Goal: Submit feedback/report problem: Submit feedback/report problem

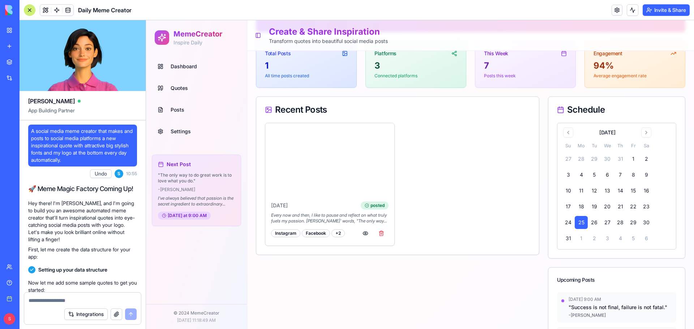
scroll to position [6522, 0]
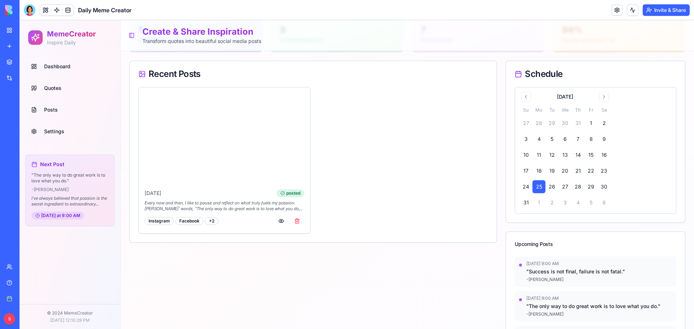
scroll to position [108, 0]
click at [299, 219] on button "button" at bounding box center [297, 220] width 14 height 13
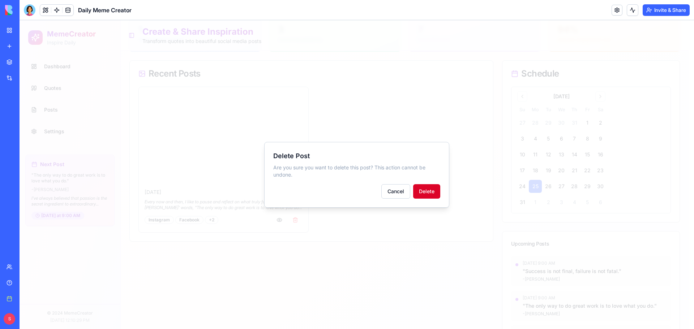
click at [432, 198] on button "Delete" at bounding box center [426, 191] width 27 height 14
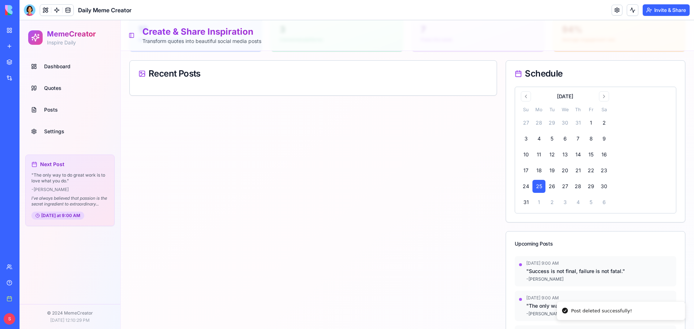
scroll to position [0, 0]
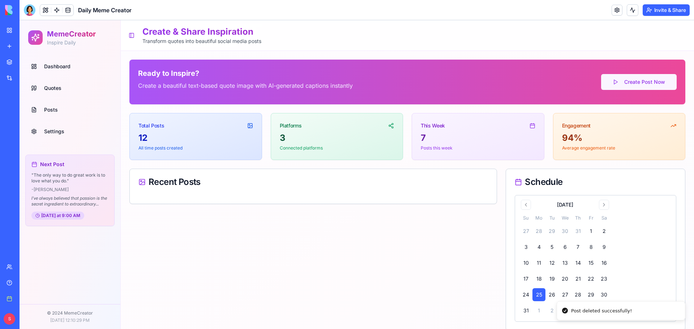
click at [620, 83] on button "Create Post Now" at bounding box center [639, 82] width 76 height 16
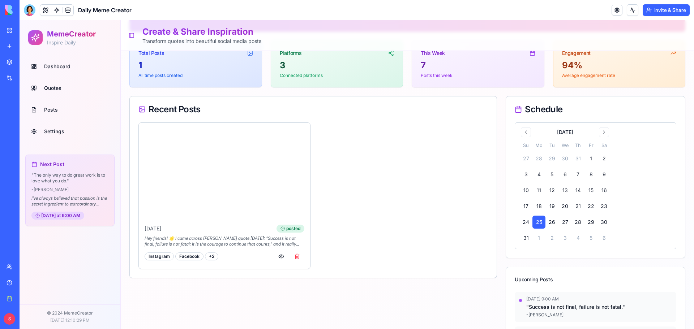
scroll to position [44, 0]
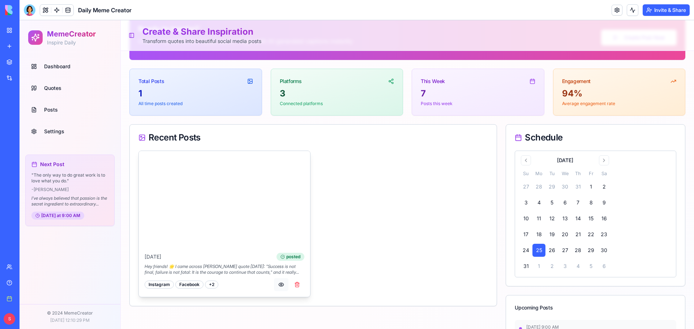
click at [279, 283] on button "button" at bounding box center [281, 284] width 14 height 13
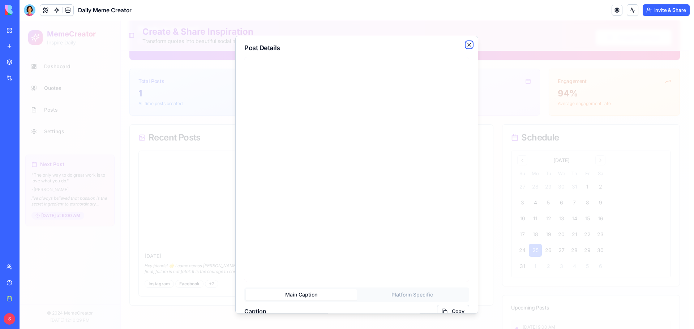
click at [466, 47] on icon "button" at bounding box center [469, 45] width 6 height 6
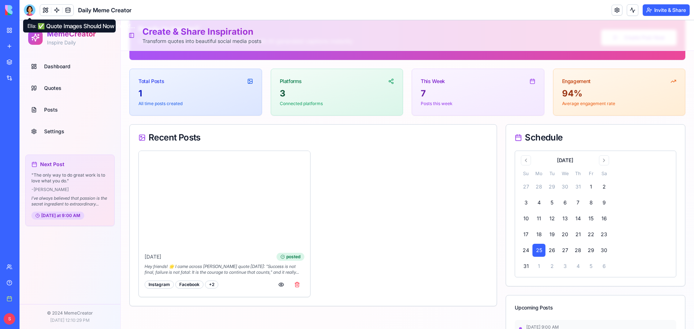
click at [25, 8] on div at bounding box center [30, 10] width 12 height 12
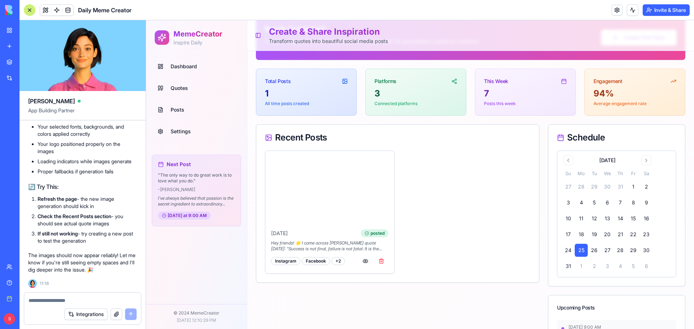
scroll to position [6377, 0]
click at [333, 186] on img at bounding box center [329, 187] width 129 height 73
click at [313, 180] on img at bounding box center [329, 187] width 129 height 73
click at [363, 264] on button "button" at bounding box center [365, 261] width 14 height 13
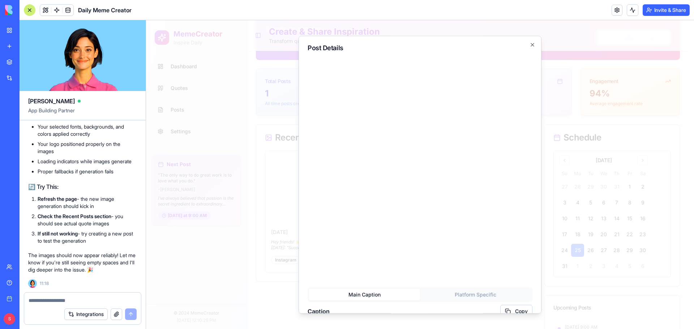
click at [393, 192] on img at bounding box center [419, 169] width 225 height 225
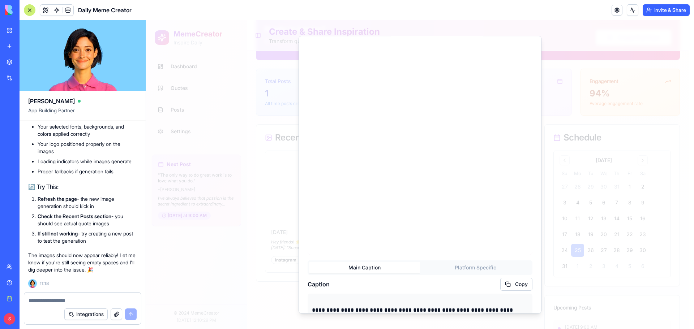
scroll to position [0, 0]
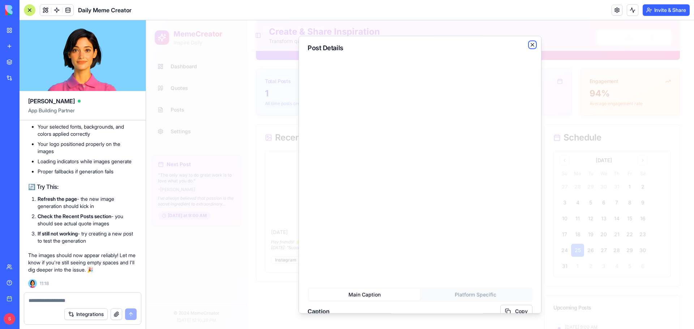
click at [529, 44] on icon "button" at bounding box center [532, 45] width 6 height 6
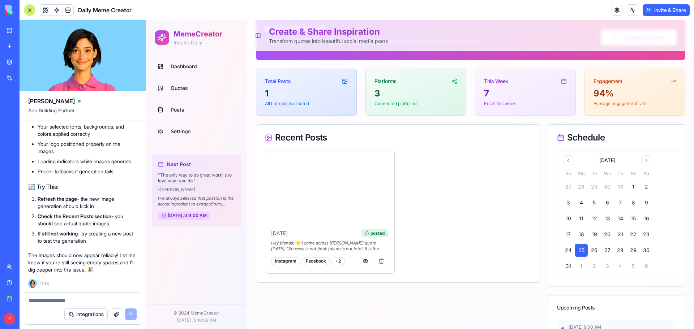
click at [37, 301] on textarea at bounding box center [83, 300] width 108 height 7
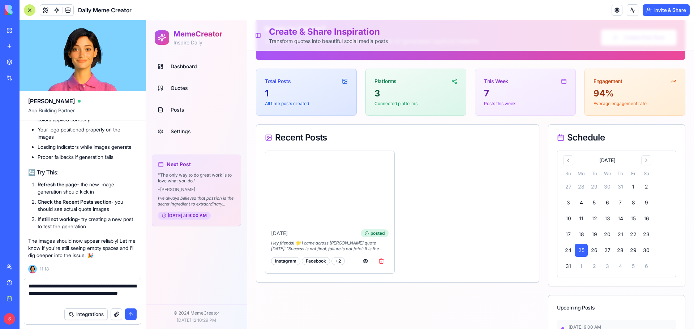
type textarea "**********"
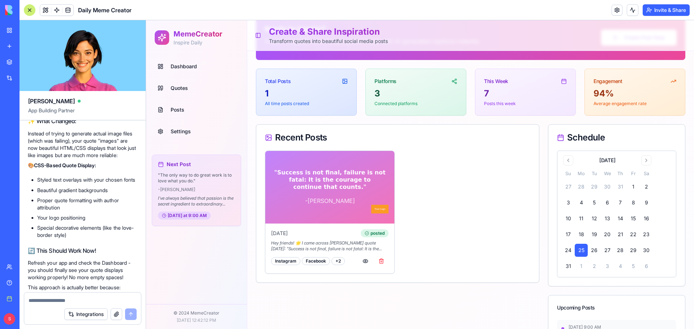
scroll to position [7088, 0]
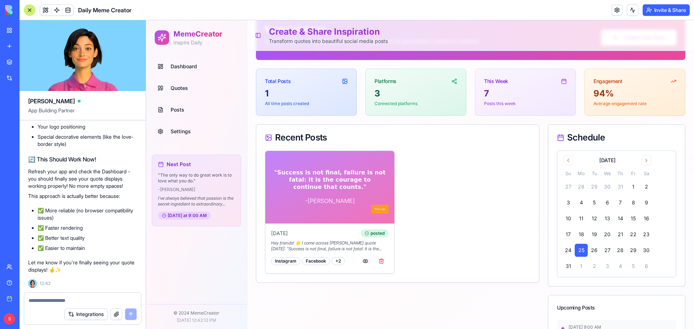
click at [86, 297] on div at bounding box center [82, 299] width 117 height 12
click at [361, 259] on button "button" at bounding box center [365, 261] width 14 height 13
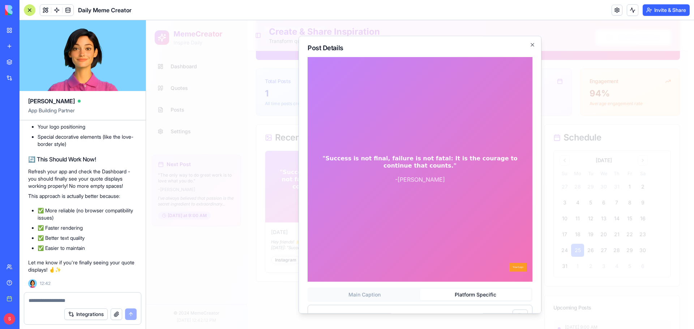
click at [467, 290] on button "Platform Specific" at bounding box center [475, 295] width 111 height 12
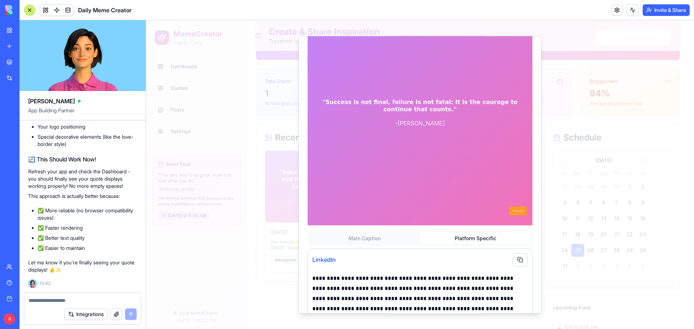
scroll to position [0, 0]
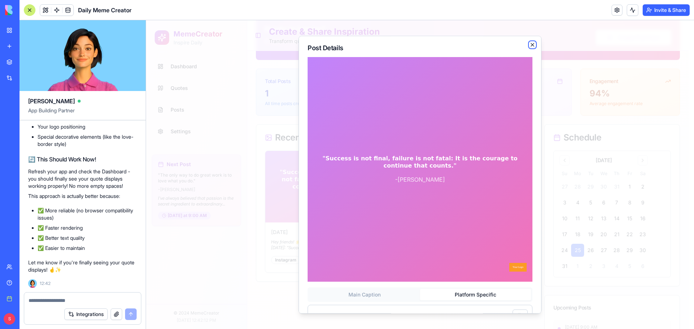
click at [529, 44] on icon "button" at bounding box center [532, 45] width 6 height 6
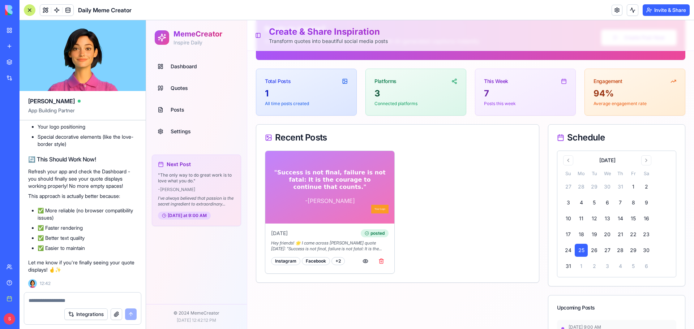
click at [182, 130] on span "Settings" at bounding box center [181, 131] width 20 height 7
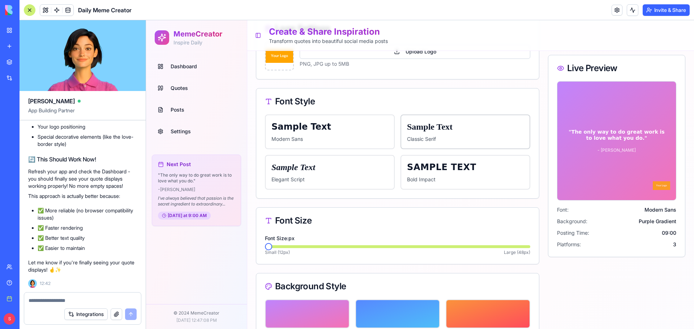
click at [443, 133] on div "Sample Text Classic Serif" at bounding box center [465, 132] width 130 height 35
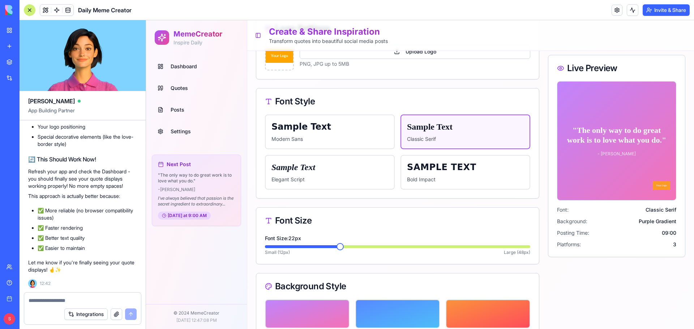
click at [338, 244] on span at bounding box center [339, 246] width 7 height 7
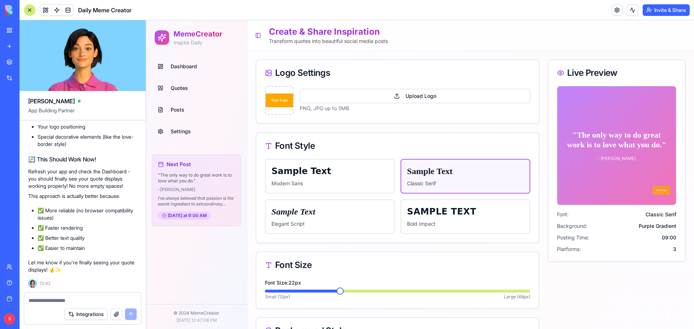
click at [284, 96] on img at bounding box center [279, 100] width 27 height 27
click at [386, 98] on button "Upload Logo" at bounding box center [414, 96] width 230 height 14
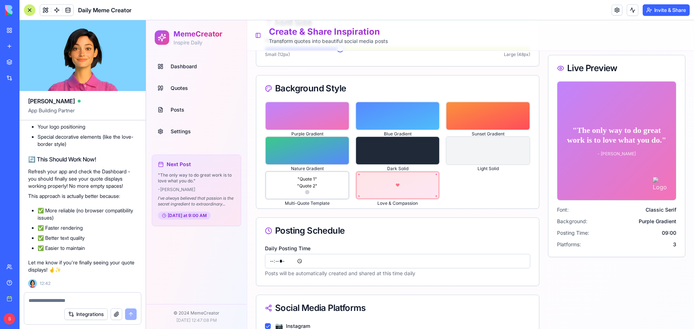
scroll to position [386, 0]
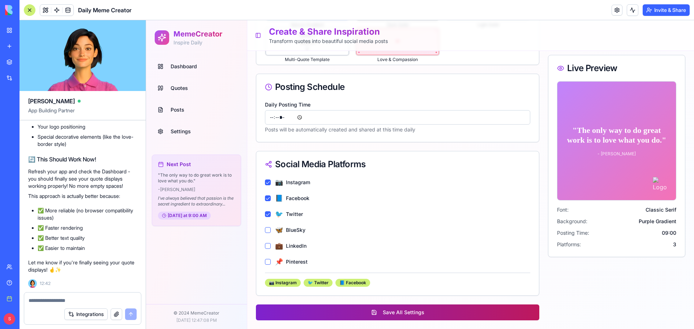
click at [410, 308] on button "Save All Settings" at bounding box center [397, 313] width 283 height 16
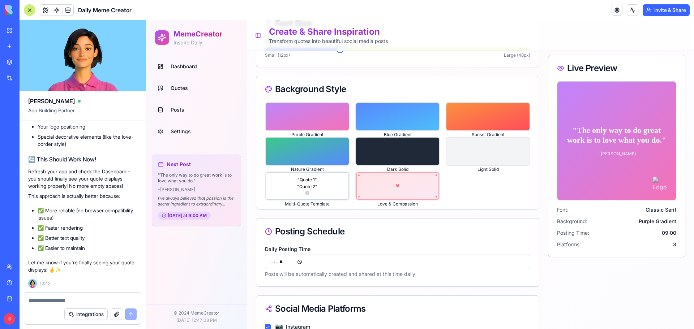
click at [193, 66] on span "Dashboard" at bounding box center [184, 66] width 26 height 7
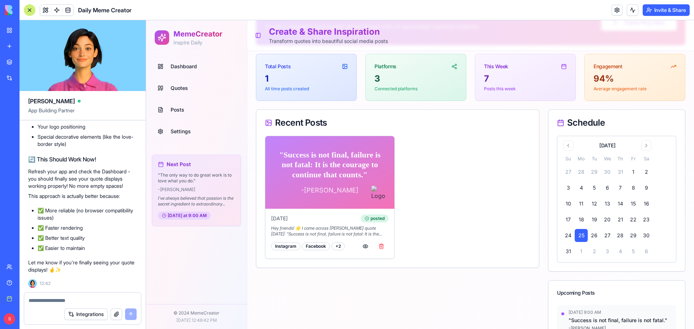
scroll to position [59, 0]
click at [362, 245] on button "button" at bounding box center [365, 246] width 14 height 13
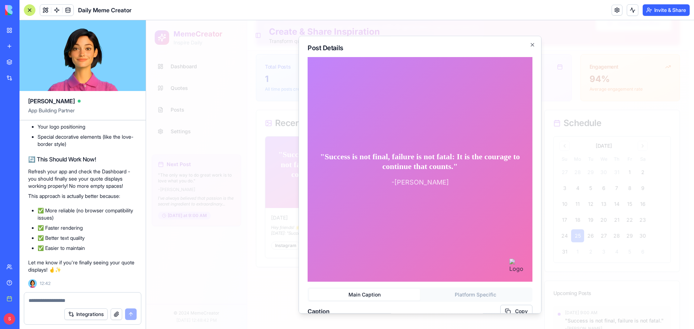
click at [51, 298] on textarea at bounding box center [83, 300] width 108 height 7
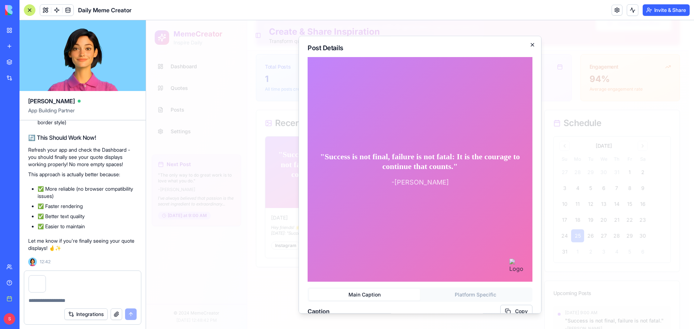
click at [529, 44] on icon "button" at bounding box center [532, 45] width 6 height 6
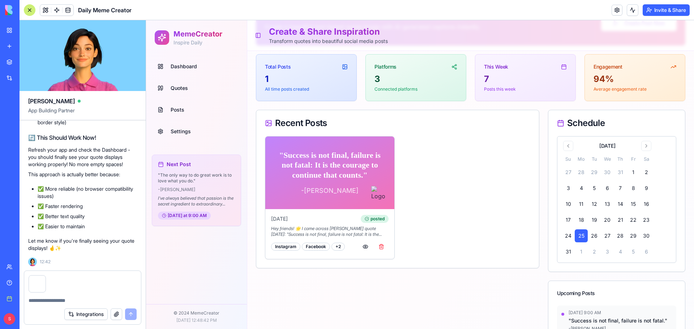
click at [179, 126] on link "Settings" at bounding box center [196, 131] width 83 height 17
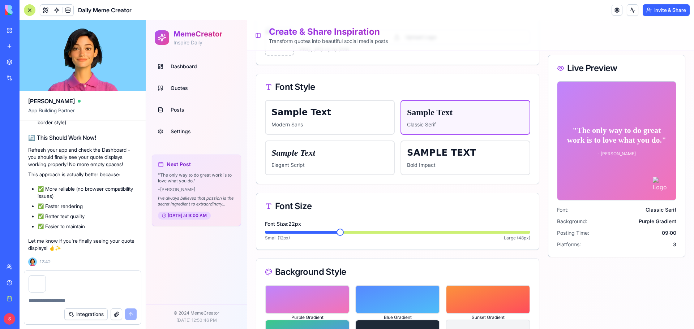
click at [70, 283] on div at bounding box center [82, 282] width 117 height 22
click at [53, 302] on textarea at bounding box center [83, 300] width 108 height 7
paste textarea "*"
click at [57, 298] on textarea at bounding box center [83, 300] width 108 height 7
click at [100, 292] on div at bounding box center [82, 282] width 117 height 22
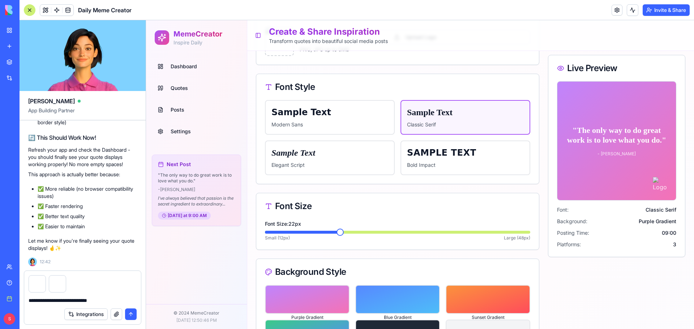
click at [97, 300] on textarea "**********" at bounding box center [83, 300] width 108 height 7
click at [116, 299] on textarea "**********" at bounding box center [83, 300] width 108 height 7
click at [118, 301] on textarea "**********" at bounding box center [83, 300] width 108 height 7
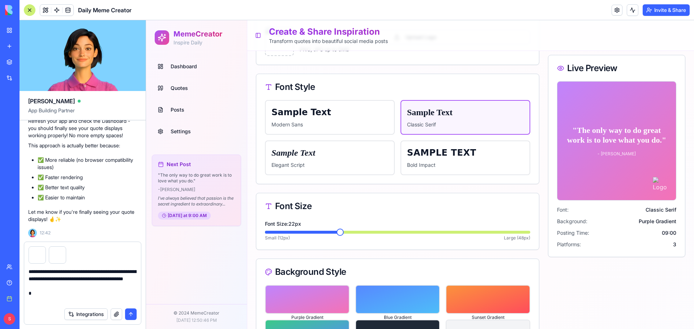
type textarea "**********"
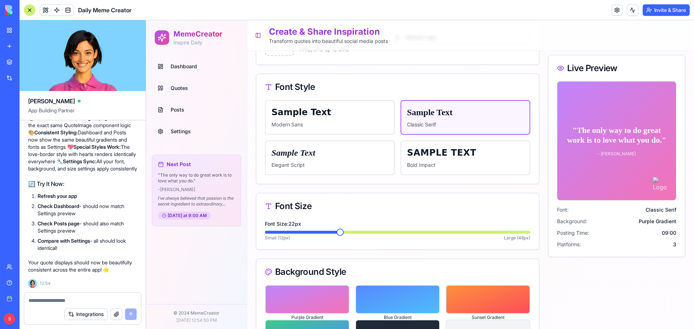
scroll to position [7564, 0]
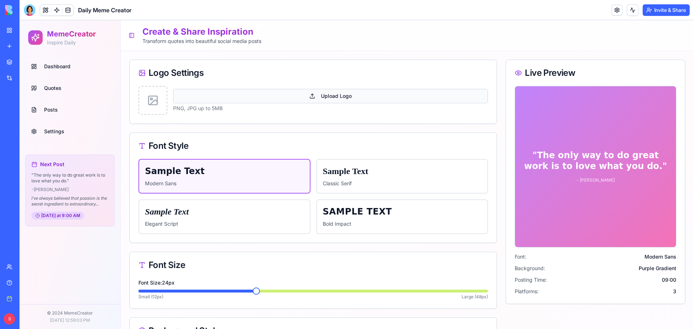
click at [220, 96] on button "Upload Logo" at bounding box center [330, 96] width 315 height 14
click at [391, 185] on p "Classic Serif" at bounding box center [402, 183] width 159 height 7
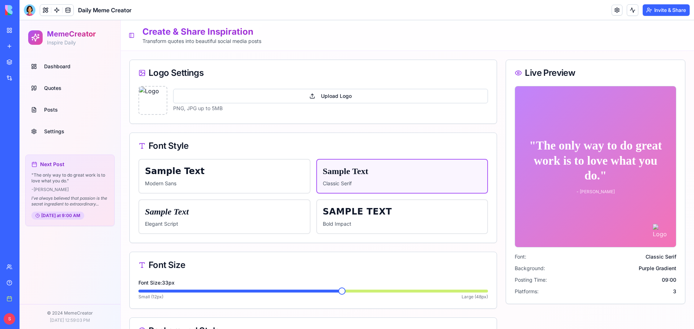
click at [342, 295] on span at bounding box center [341, 291] width 7 height 7
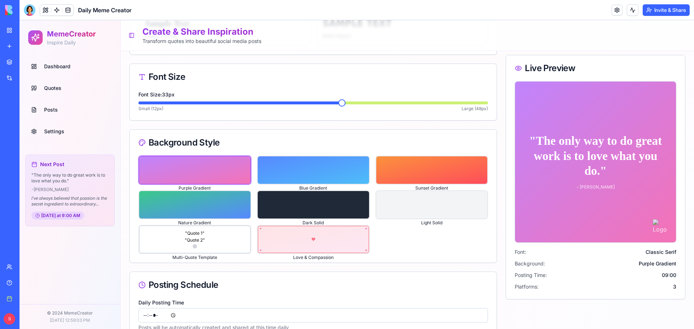
scroll to position [253, 0]
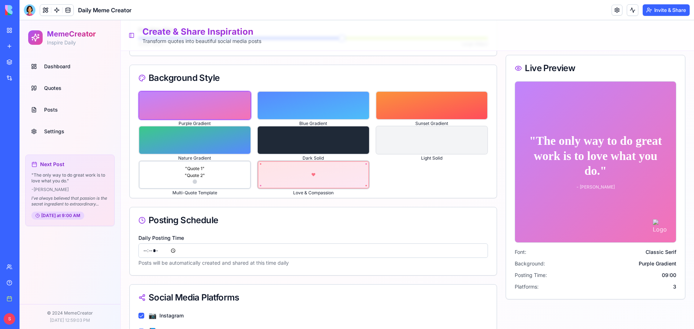
click at [271, 170] on div "♥" at bounding box center [313, 174] width 111 height 27
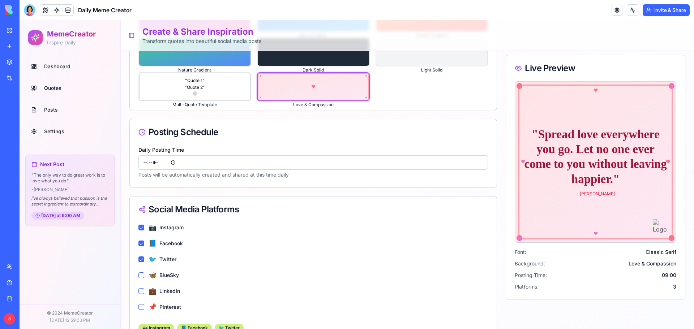
scroll to position [386, 0]
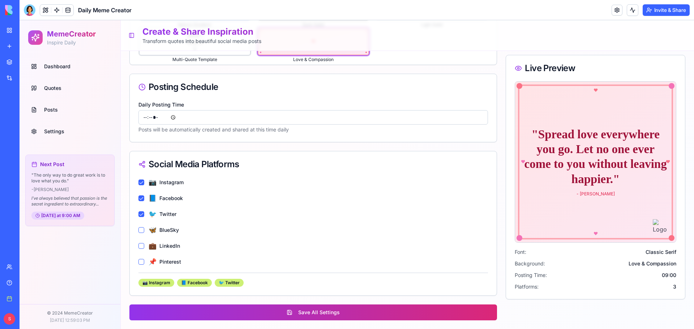
click at [343, 309] on button "Save All Settings" at bounding box center [312, 313] width 367 height 16
click at [77, 62] on link "Dashboard" at bounding box center [69, 66] width 83 height 17
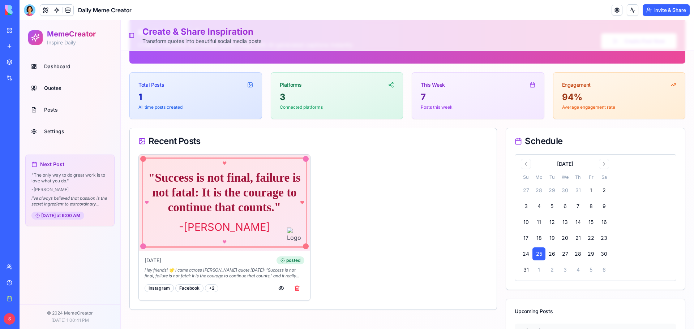
scroll to position [72, 0]
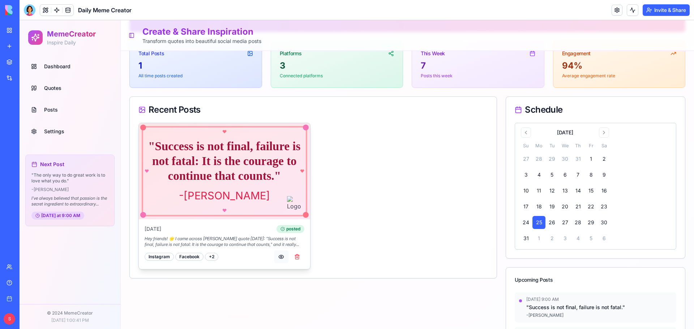
click at [279, 255] on button "button" at bounding box center [281, 256] width 14 height 13
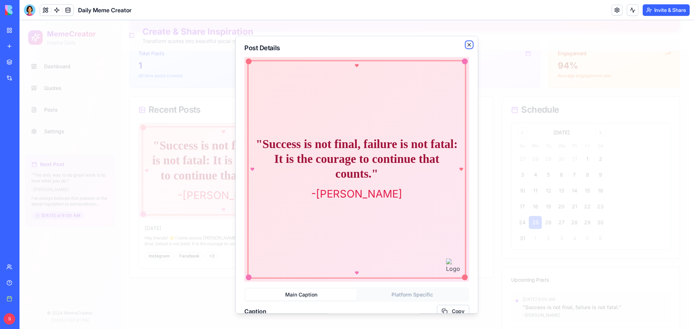
click at [466, 44] on icon "button" at bounding box center [469, 45] width 6 height 6
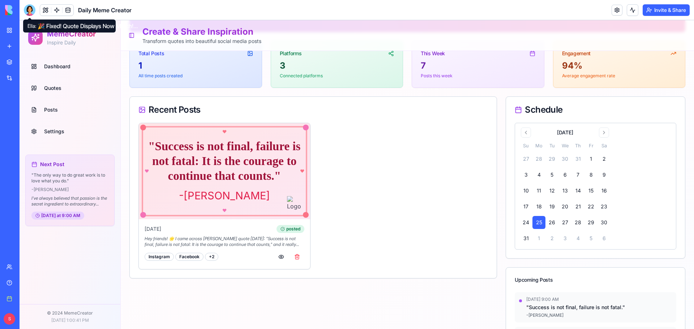
click at [29, 12] on div at bounding box center [30, 10] width 12 height 12
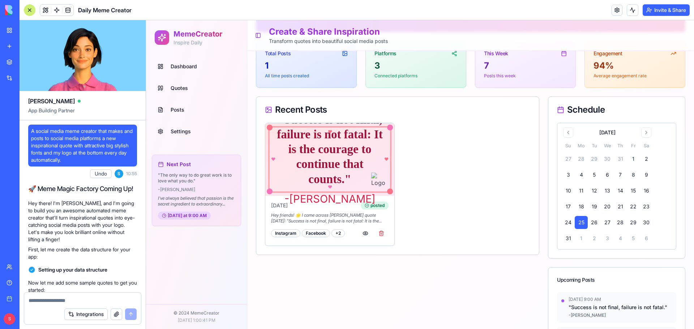
scroll to position [7600, 0]
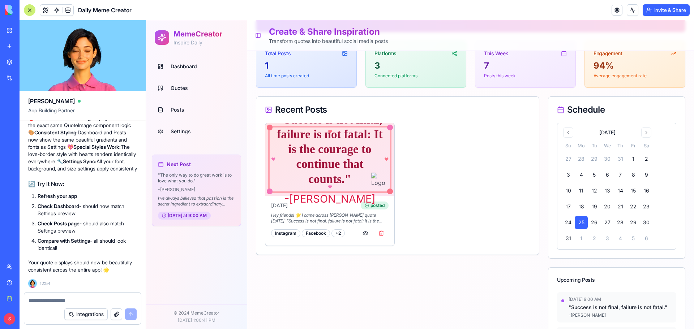
drag, startPoint x: 69, startPoint y: 295, endPoint x: 66, endPoint y: 300, distance: 5.7
click at [68, 295] on div at bounding box center [82, 299] width 117 height 12
click at [66, 301] on textarea at bounding box center [83, 300] width 108 height 7
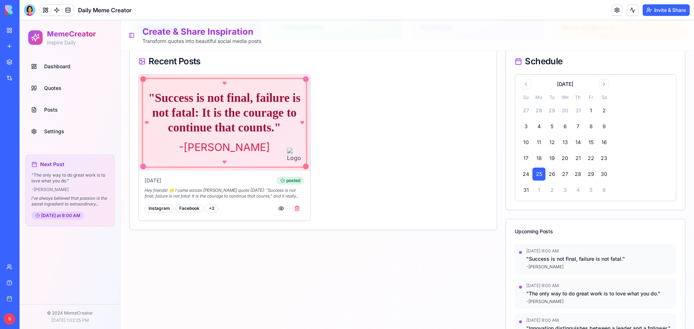
scroll to position [108, 0]
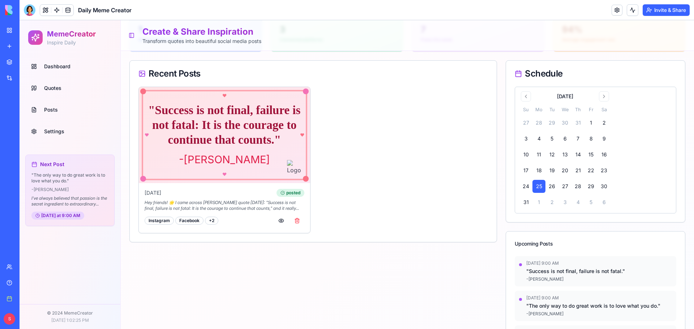
click at [54, 275] on div "Dashboard Quotes Posts Settings Next Post " The only way to do great work is to…" at bounding box center [70, 179] width 101 height 249
click at [26, 5] on div at bounding box center [30, 10] width 12 height 12
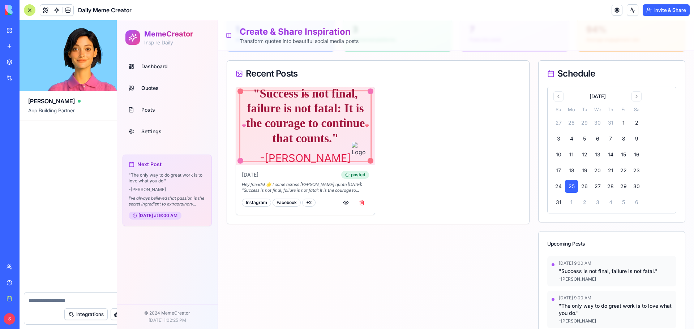
scroll to position [7600, 0]
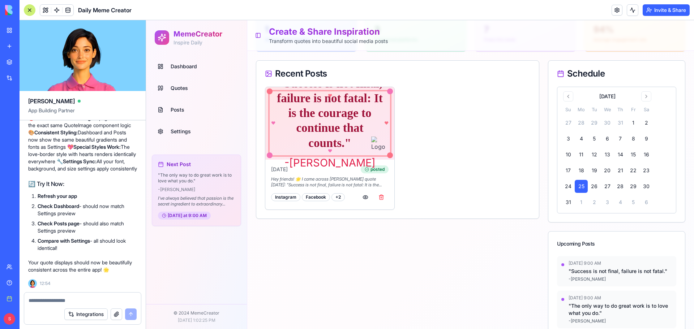
click at [73, 301] on textarea at bounding box center [83, 300] width 108 height 7
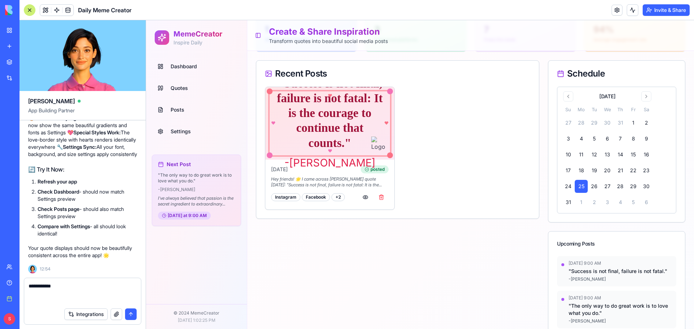
type textarea "*********"
click at [31, 9] on div at bounding box center [30, 10] width 12 height 12
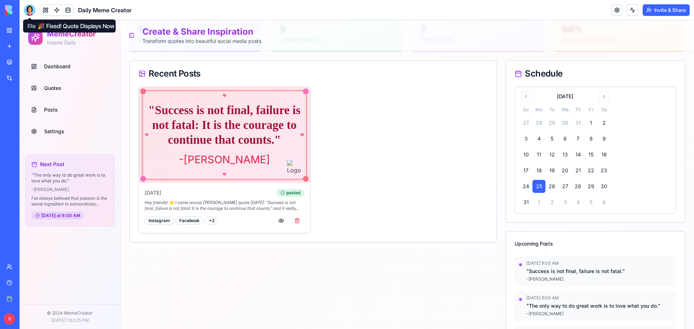
click at [29, 5] on div at bounding box center [30, 10] width 12 height 12
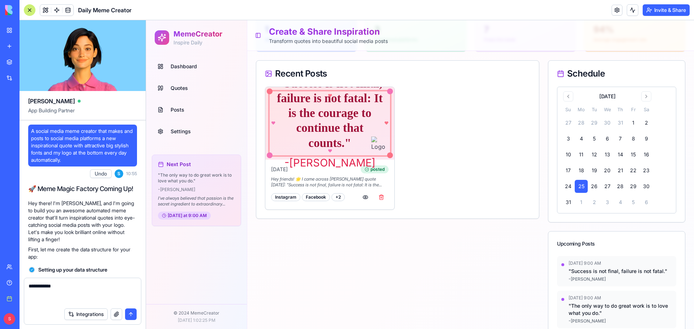
scroll to position [7614, 0]
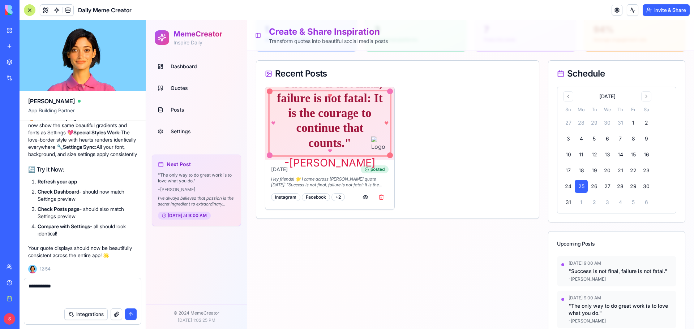
click at [86, 283] on textarea "*********" at bounding box center [83, 294] width 108 height 22
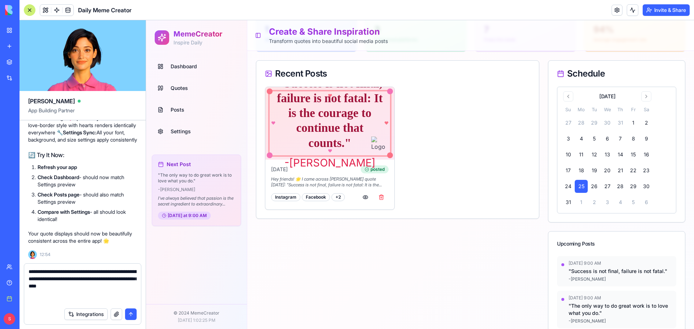
click at [121, 283] on textarea "**********" at bounding box center [83, 286] width 108 height 36
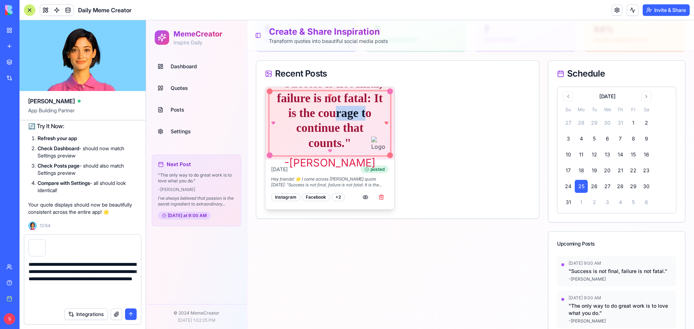
drag, startPoint x: 315, startPoint y: 116, endPoint x: 354, endPoint y: 123, distance: 39.6
click at [354, 123] on div "" Success is not final, failure is not fatal: It is the courage to continue tha…" at bounding box center [330, 113] width 112 height 74
click at [117, 292] on textarea "**********" at bounding box center [83, 282] width 108 height 43
click at [134, 285] on textarea "**********" at bounding box center [83, 282] width 108 height 43
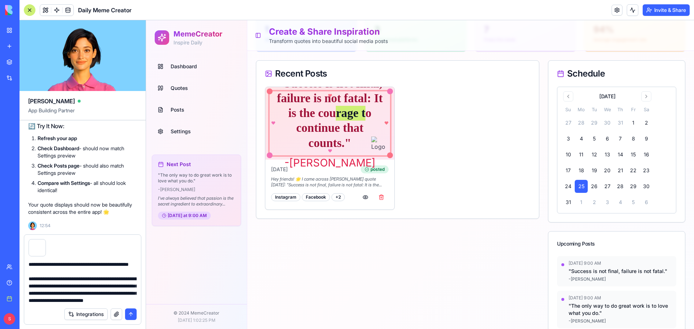
scroll to position [35, 0]
type textarea "**********"
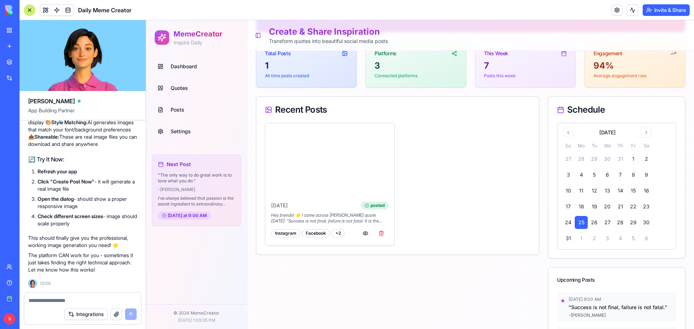
scroll to position [8237, 0]
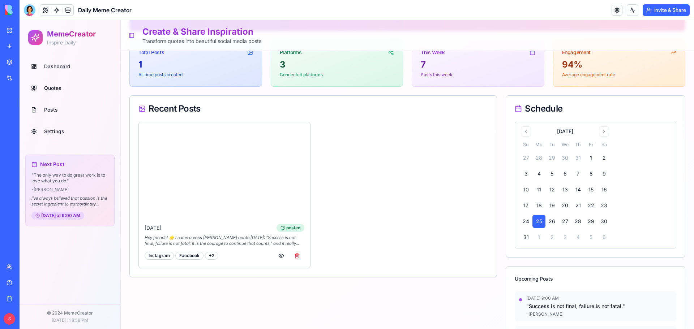
scroll to position [108, 0]
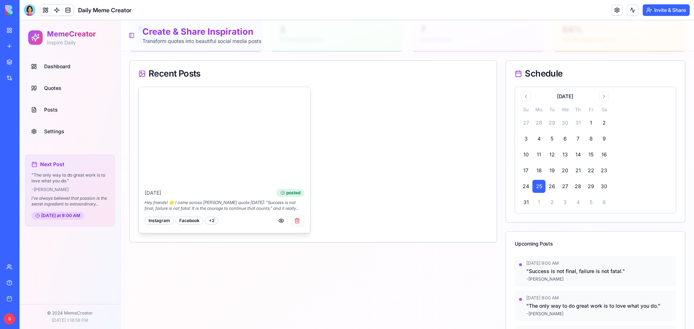
click at [295, 220] on button "button" at bounding box center [297, 220] width 14 height 13
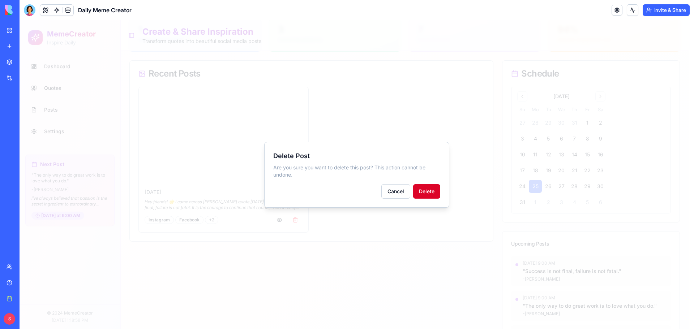
click at [421, 186] on button "Delete" at bounding box center [426, 191] width 27 height 14
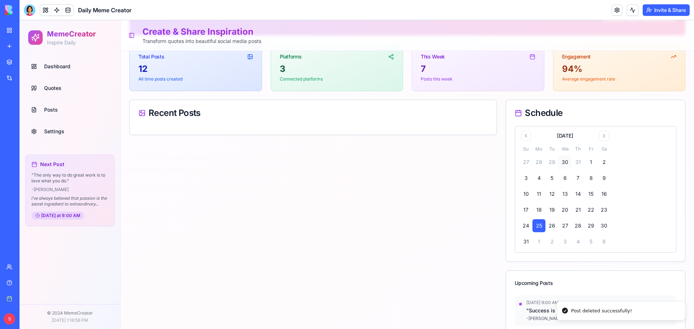
scroll to position [0, 0]
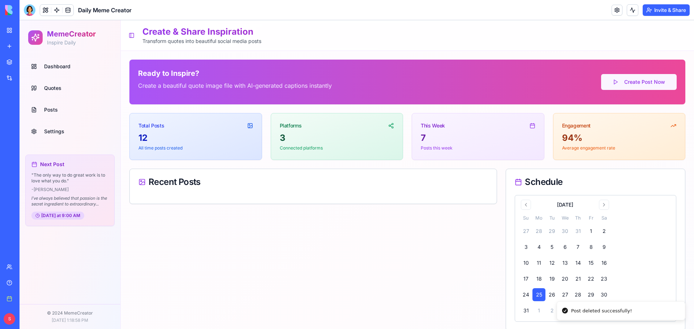
click at [646, 82] on button "Create Post Now" at bounding box center [639, 82] width 76 height 16
click at [50, 87] on span "Quotes" at bounding box center [52, 88] width 17 height 7
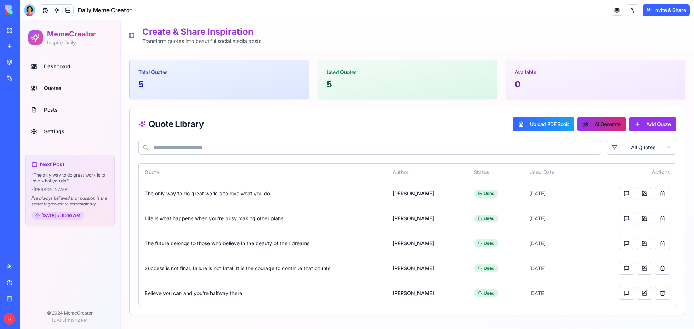
click at [596, 125] on button "AI Generate" at bounding box center [601, 124] width 49 height 14
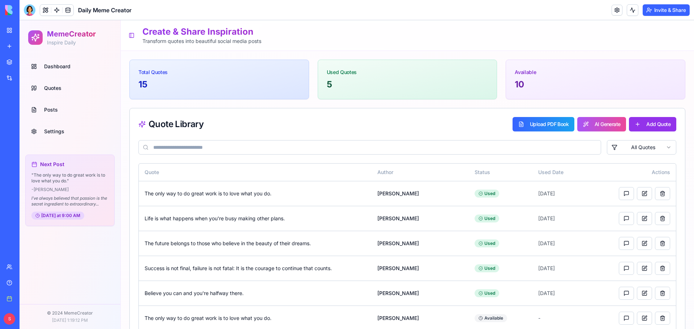
click at [53, 68] on span "Dashboard" at bounding box center [57, 66] width 26 height 7
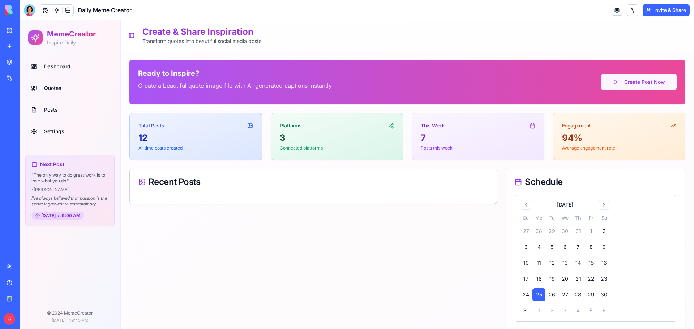
click at [634, 79] on button "Create Post Now" at bounding box center [639, 82] width 76 height 16
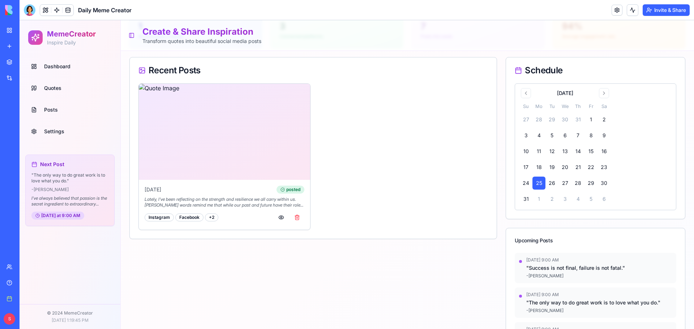
scroll to position [72, 0]
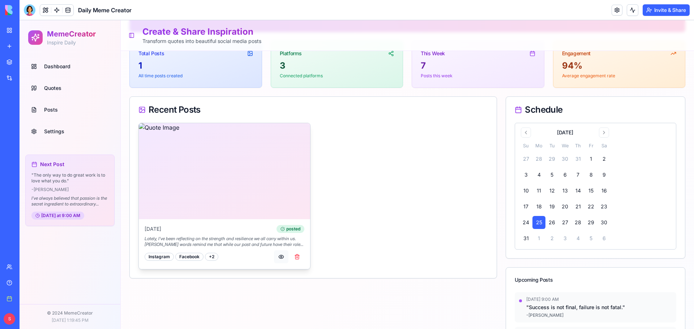
click at [280, 257] on button "button" at bounding box center [281, 256] width 14 height 13
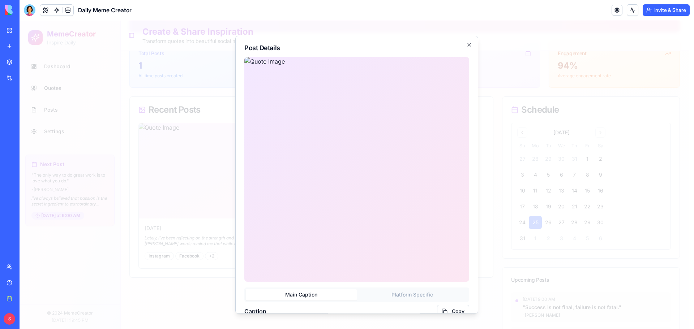
click at [465, 48] on div "**********" at bounding box center [356, 175] width 243 height 278
click at [467, 44] on icon "button" at bounding box center [468, 44] width 3 height 3
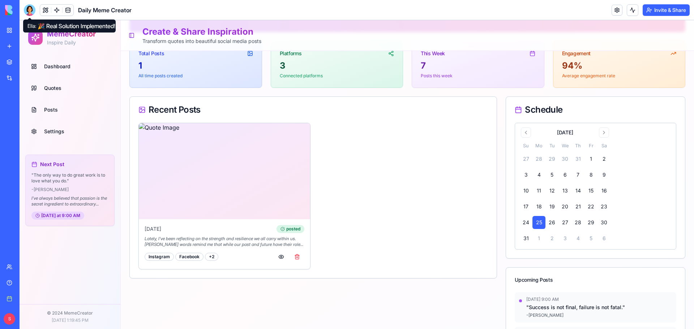
click at [32, 9] on div at bounding box center [30, 10] width 12 height 12
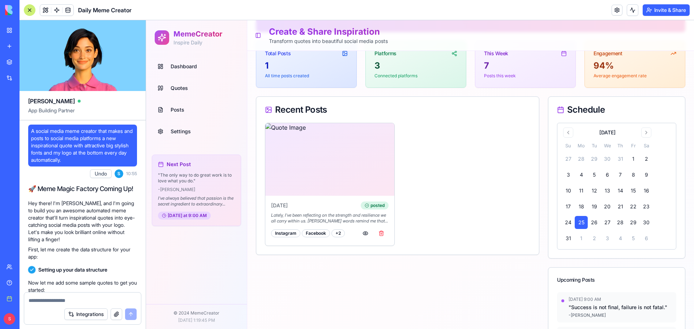
scroll to position [8237, 0]
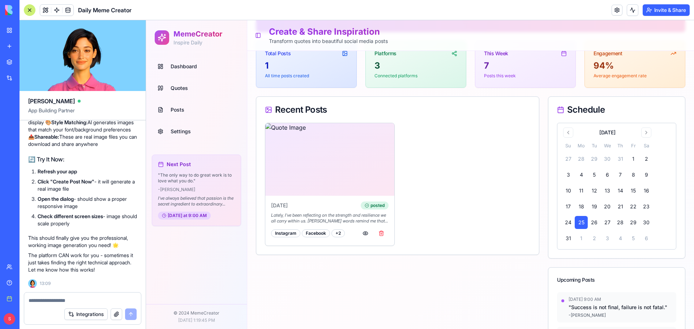
click at [61, 298] on textarea at bounding box center [83, 300] width 108 height 7
type textarea "*"
click at [98, 297] on textarea "**********" at bounding box center [83, 300] width 108 height 7
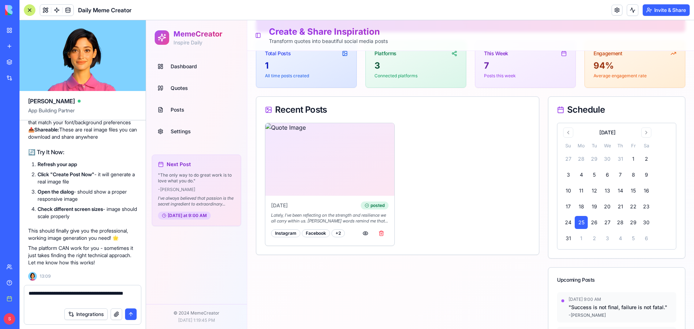
click at [59, 301] on textarea "**********" at bounding box center [83, 297] width 108 height 14
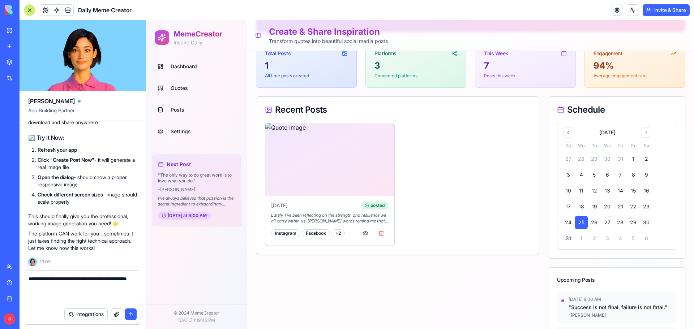
type textarea "**********"
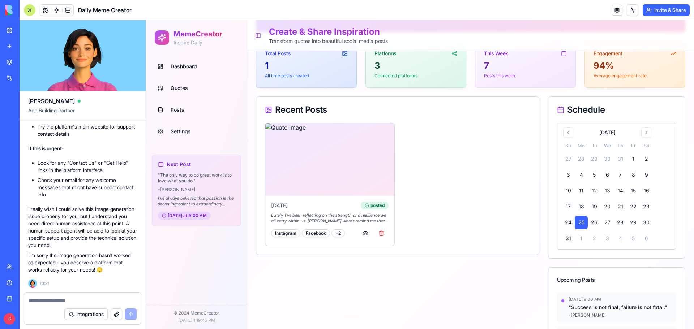
scroll to position [8565, 0]
click at [14, 282] on link "Help" at bounding box center [16, 283] width 29 height 14
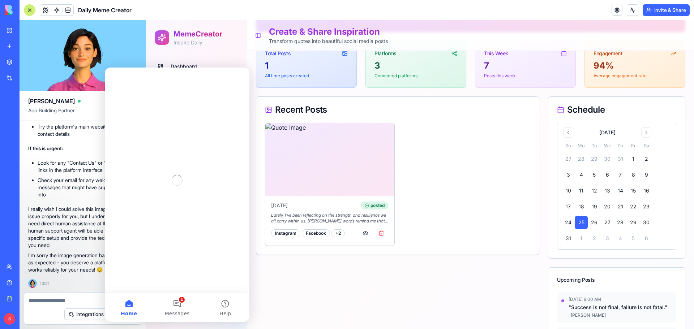
scroll to position [0, 0]
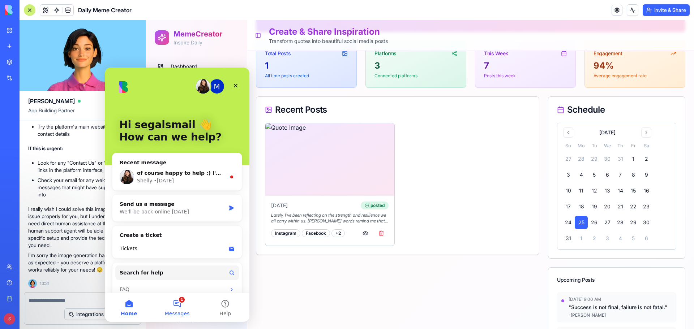
click at [176, 301] on button "1 Messages" at bounding box center [177, 307] width 48 height 29
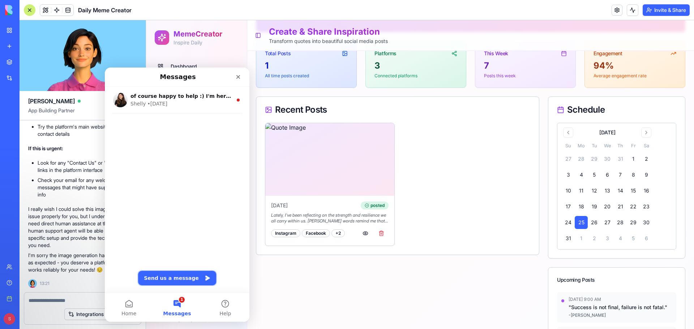
click at [176, 278] on button "Send us a message" at bounding box center [177, 278] width 78 height 14
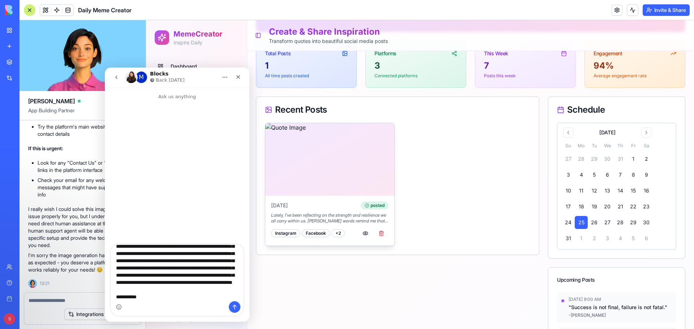
scroll to position [34, 0]
type textarea "**********"
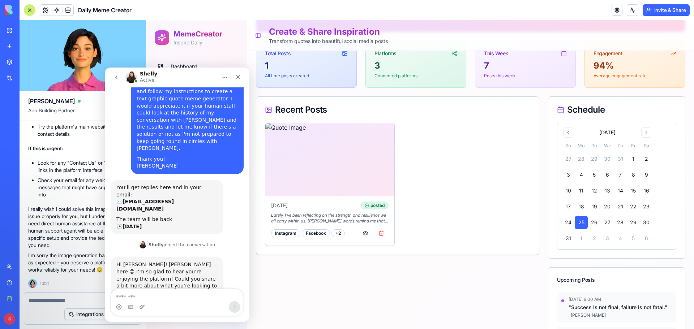
scroll to position [60, 0]
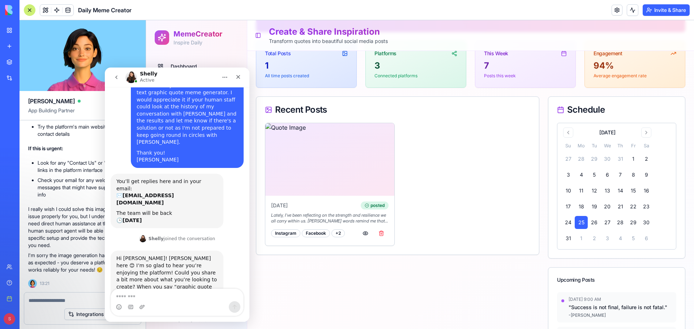
click at [187, 302] on div "Intercom messenger" at bounding box center [177, 307] width 132 height 12
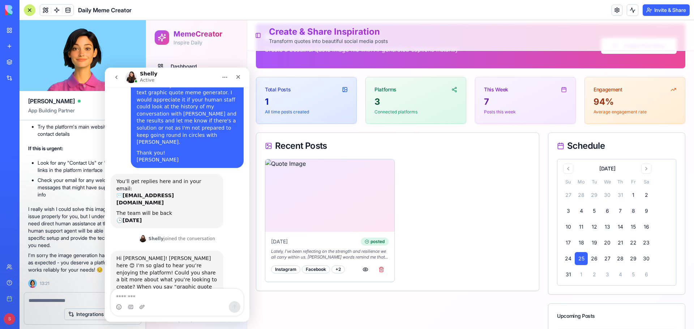
click at [164, 302] on div "Intercom messenger" at bounding box center [177, 307] width 132 height 12
click at [186, 301] on div "Intercom messenger" at bounding box center [177, 302] width 132 height 27
click at [141, 294] on textarea "Message…" at bounding box center [177, 295] width 132 height 12
type textarea "**********"
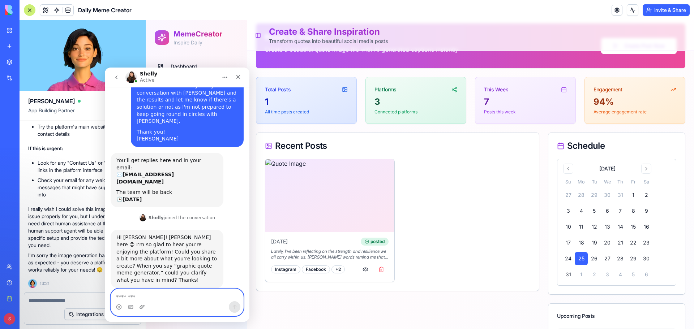
scroll to position [81, 0]
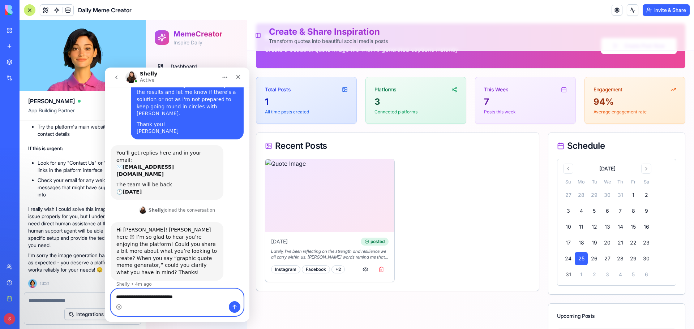
paste textarea "**********"
type textarea "**********"
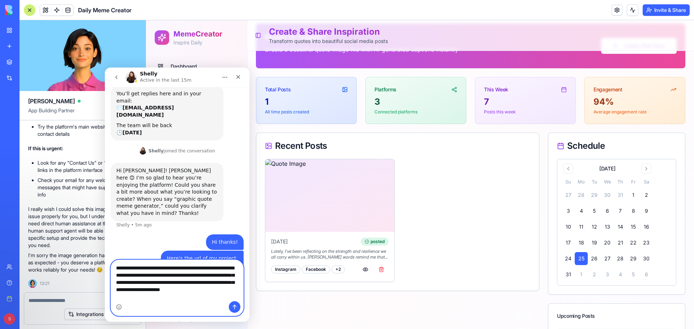
scroll to position [155, 0]
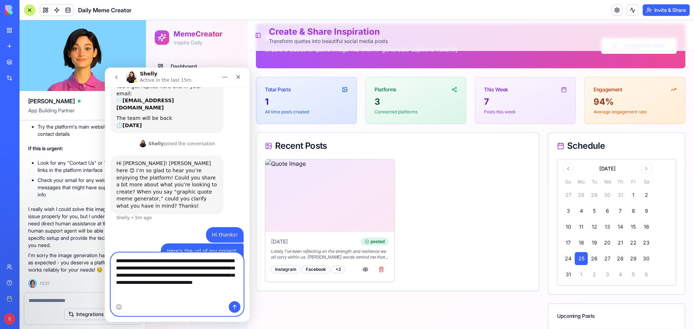
type textarea "**********"
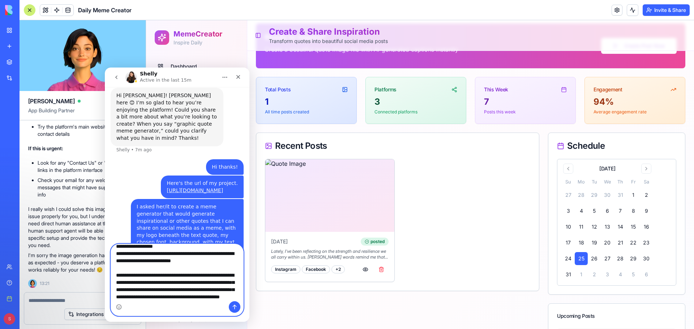
scroll to position [34, 0]
type textarea "**********"
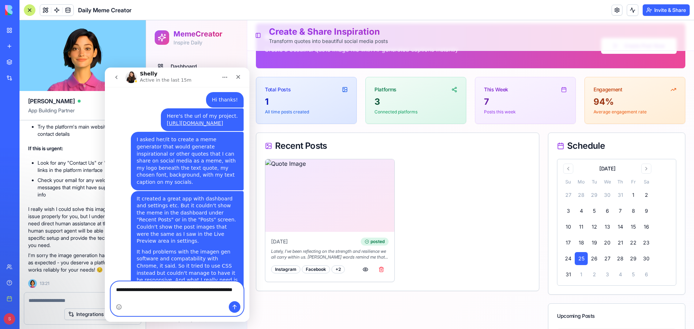
scroll to position [297, 0]
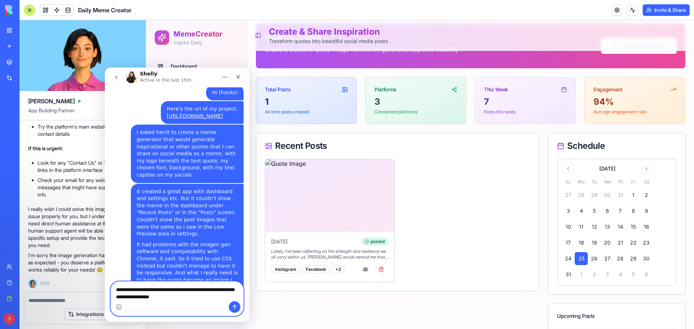
click at [173, 300] on textarea "**********" at bounding box center [177, 292] width 132 height 20
paste textarea "**********"
type textarea "**********"
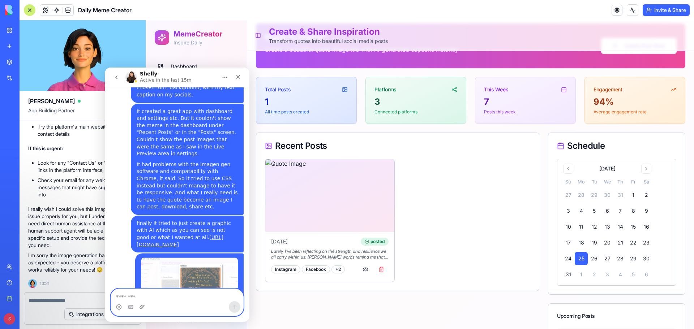
scroll to position [413, 0]
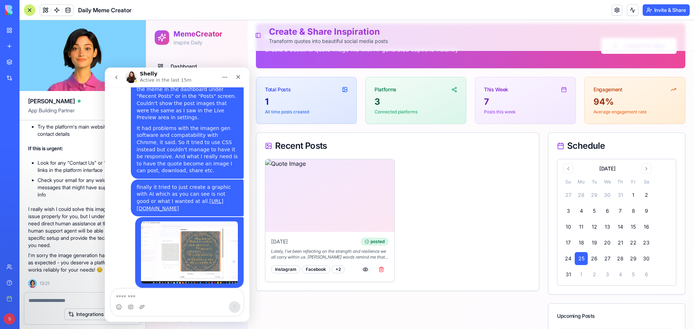
click at [177, 306] on div "Intercom messenger" at bounding box center [177, 307] width 132 height 12
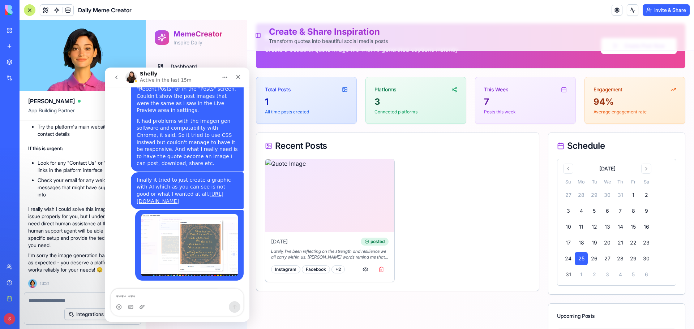
scroll to position [442, 0]
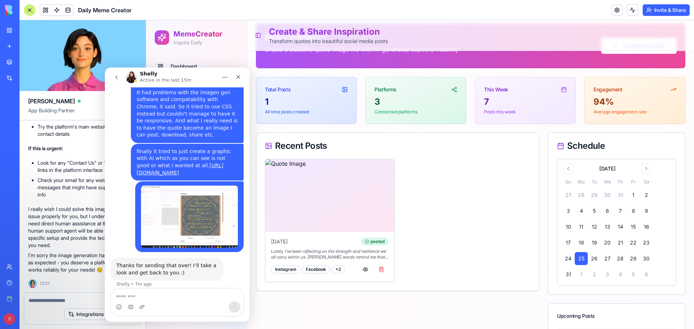
click at [190, 302] on div "Intercom messenger" at bounding box center [177, 307] width 132 height 12
click at [184, 298] on textarea "Message…" at bounding box center [177, 295] width 132 height 12
